Goal: Task Accomplishment & Management: Manage account settings

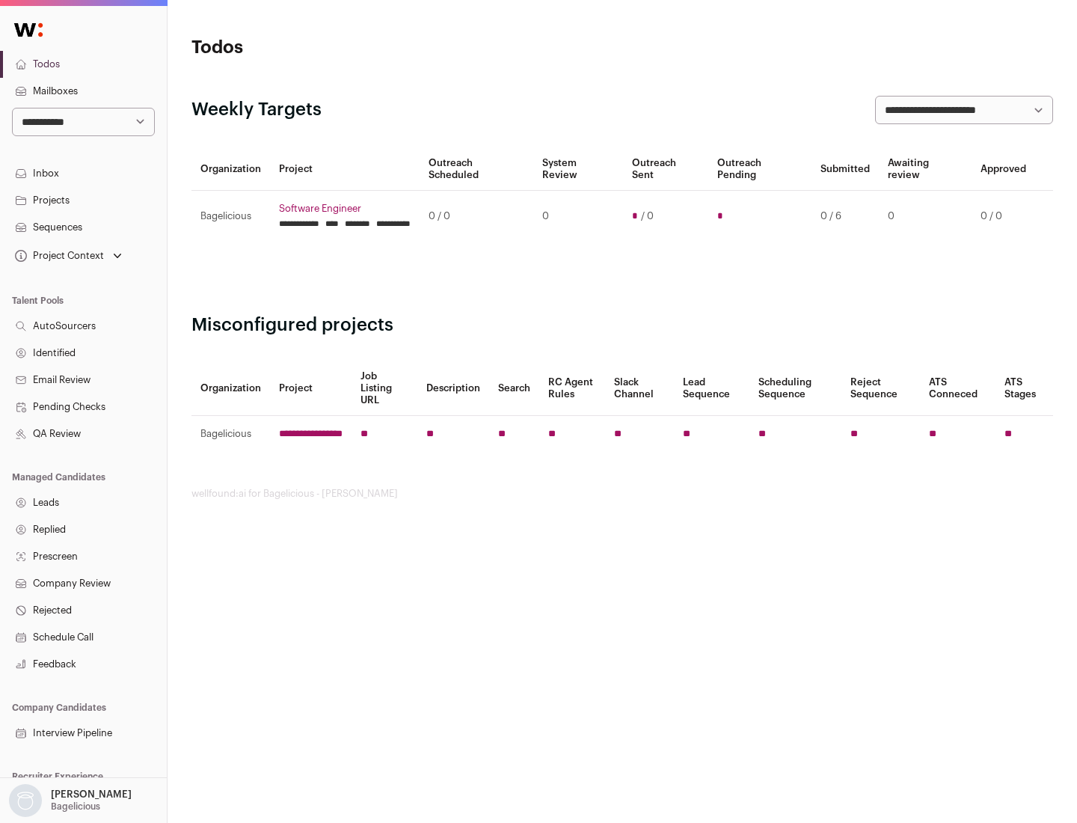
click at [83, 200] on link "Projects" at bounding box center [83, 200] width 167 height 27
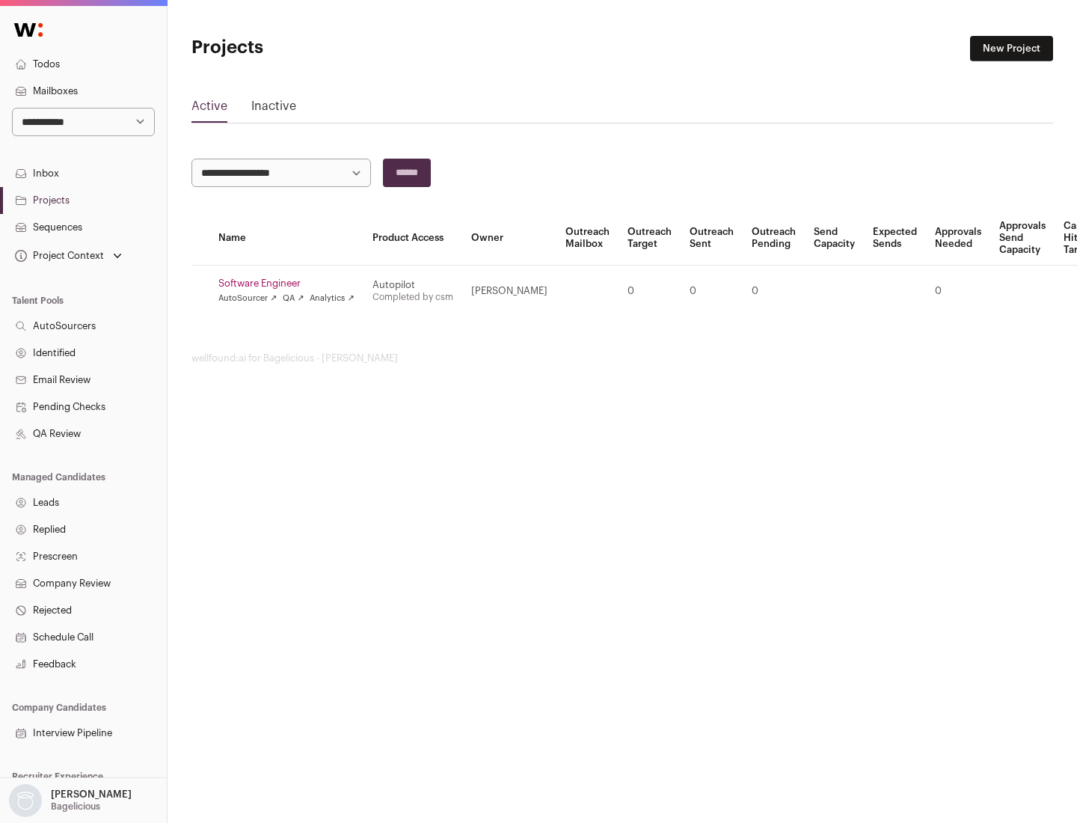
click at [291, 283] on link "Software Engineer" at bounding box center [286, 283] width 136 height 12
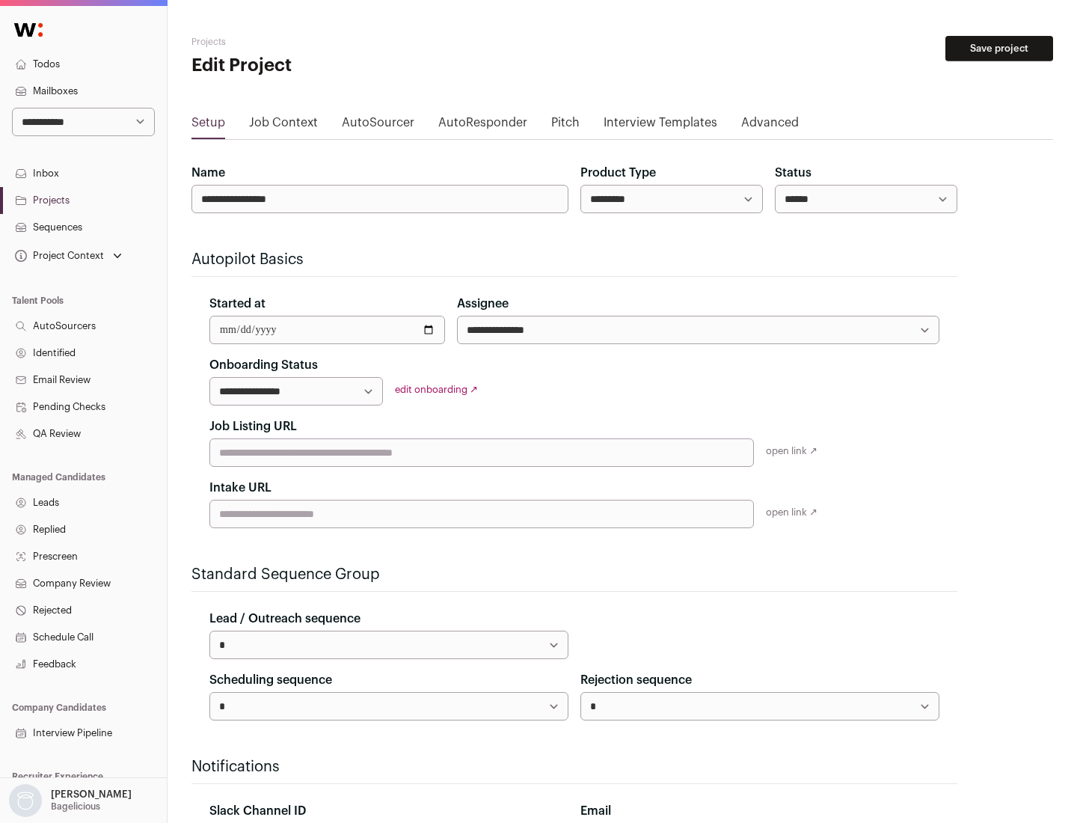
click at [999, 49] on button "Save project" at bounding box center [999, 48] width 108 height 25
